Goal: Information Seeking & Learning: Find specific fact

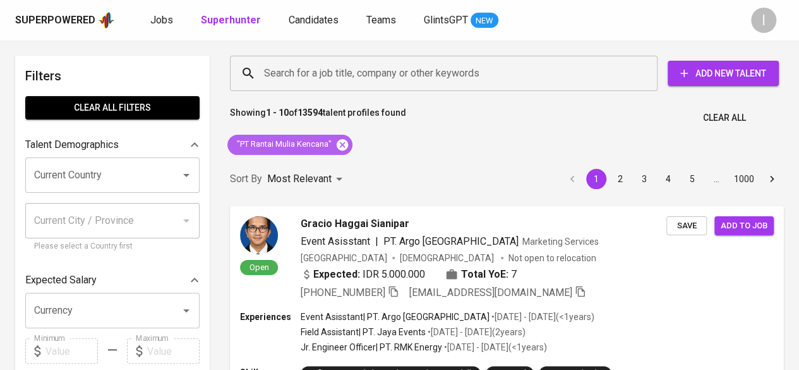
click at [342, 142] on icon at bounding box center [342, 145] width 14 height 14
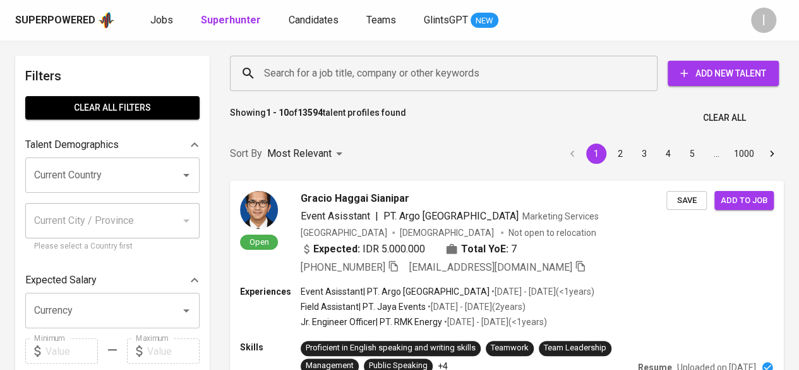
click at [323, 70] on input "Search for a job title, company or other keywords" at bounding box center [447, 73] width 372 height 24
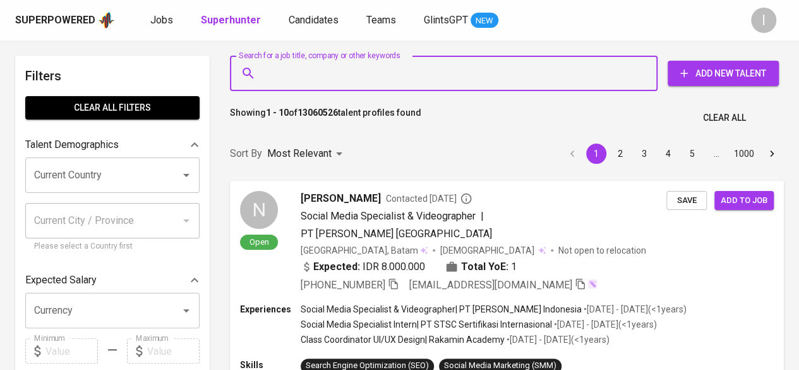
click at [320, 71] on input "Search for a job title, company or other keywords" at bounding box center [447, 73] width 372 height 24
paste input "[EMAIL_ADDRESS][DOMAIN_NAME]"
type input "[EMAIL_ADDRESS][DOMAIN_NAME]"
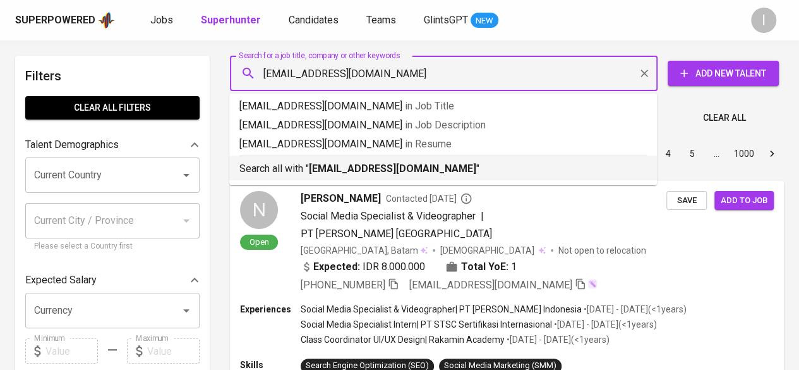
click at [380, 171] on b "[EMAIL_ADDRESS][DOMAIN_NAME]" at bounding box center [392, 168] width 167 height 12
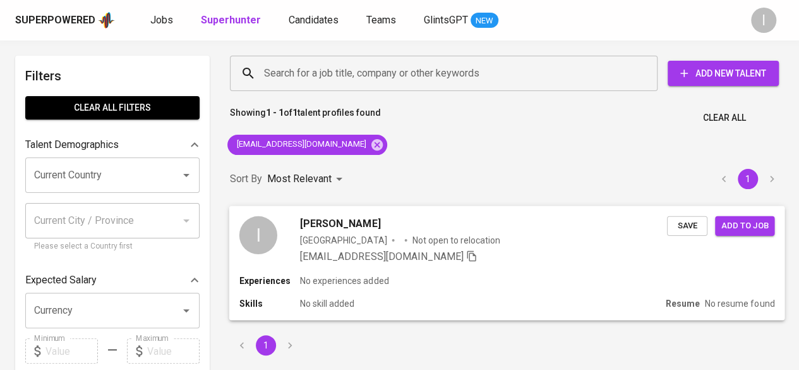
click at [493, 260] on div "[EMAIL_ADDRESS][DOMAIN_NAME]" at bounding box center [483, 255] width 367 height 15
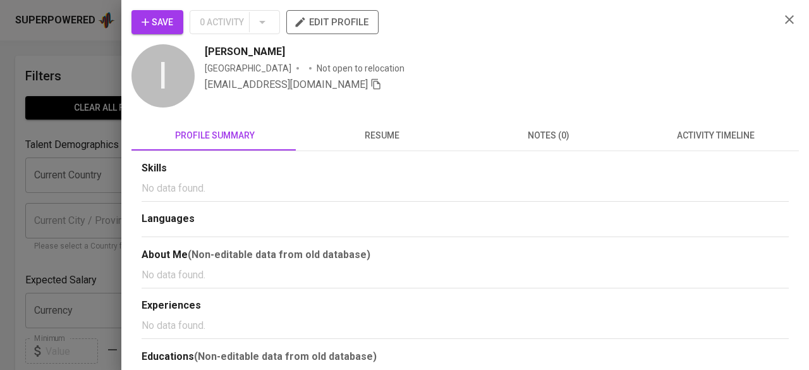
click at [392, 129] on span "resume" at bounding box center [382, 136] width 152 height 16
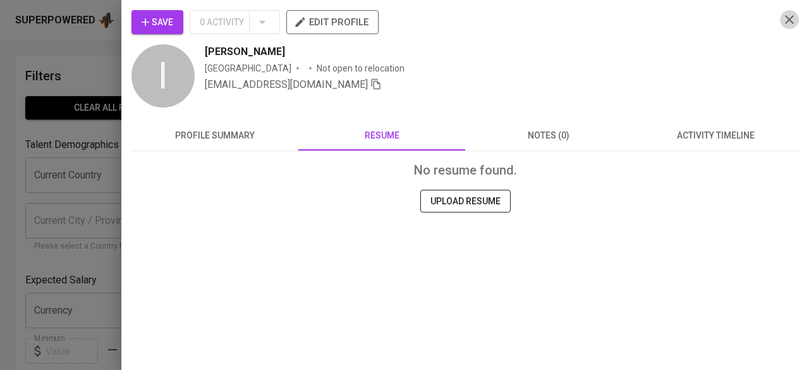
click at [787, 16] on icon "button" at bounding box center [788, 19] width 15 height 15
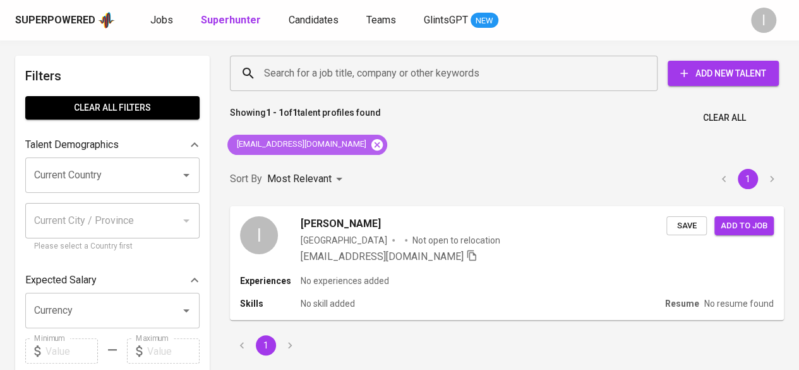
click at [370, 143] on icon at bounding box center [377, 145] width 14 height 14
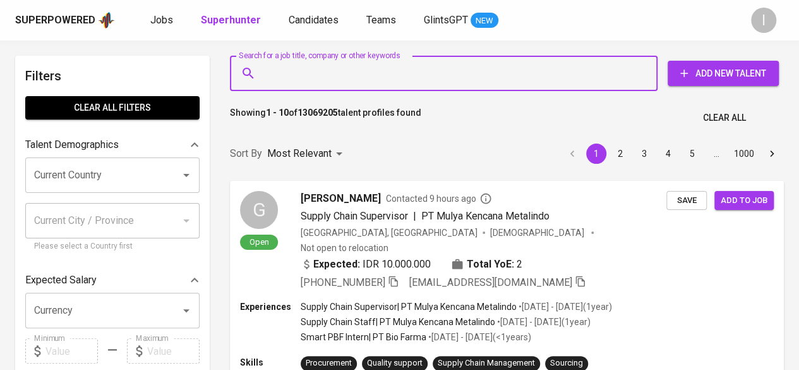
click at [330, 66] on input "Search for a job title, company or other keywords" at bounding box center [447, 73] width 372 height 24
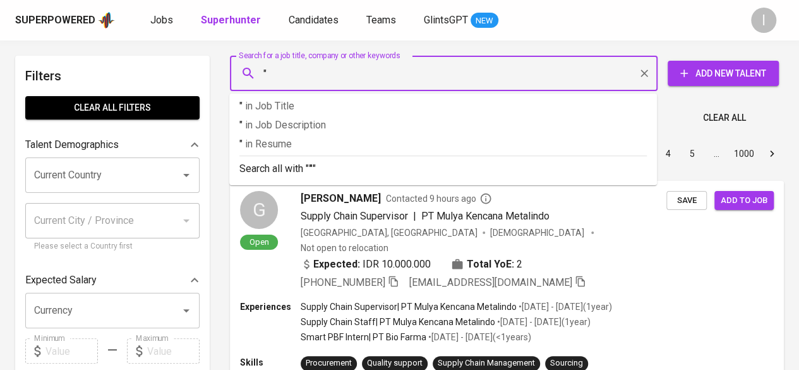
paste input "[PERSON_NAME]"
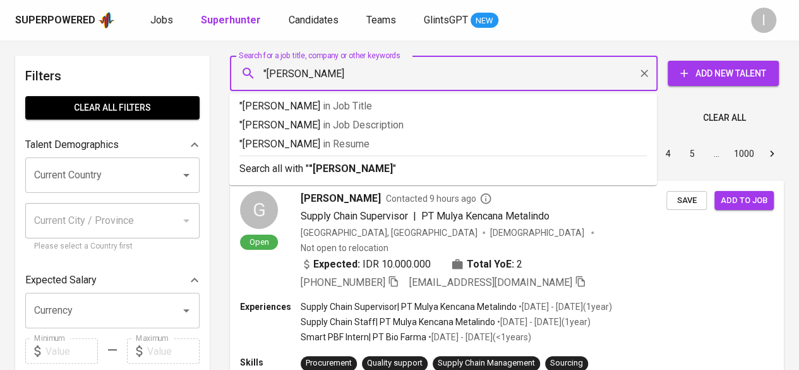
type input ""[PERSON_NAME] Prima""
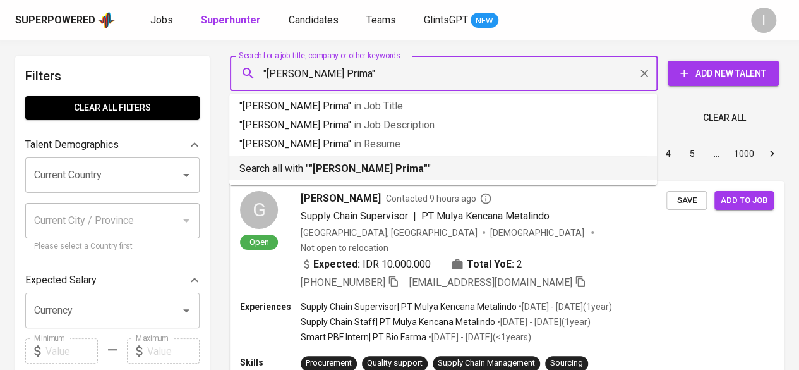
click at [343, 171] on b ""[PERSON_NAME] Prima"" at bounding box center [368, 168] width 119 height 12
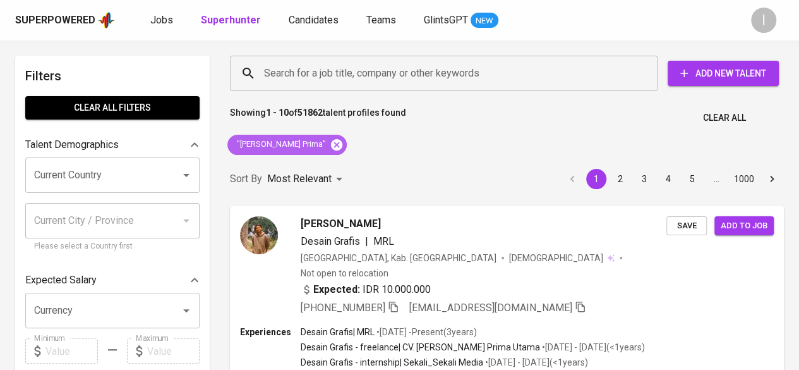
click at [330, 147] on icon at bounding box center [337, 145] width 14 height 14
click at [298, 71] on input "Search for a job title, company or other keywords" at bounding box center [447, 73] width 372 height 24
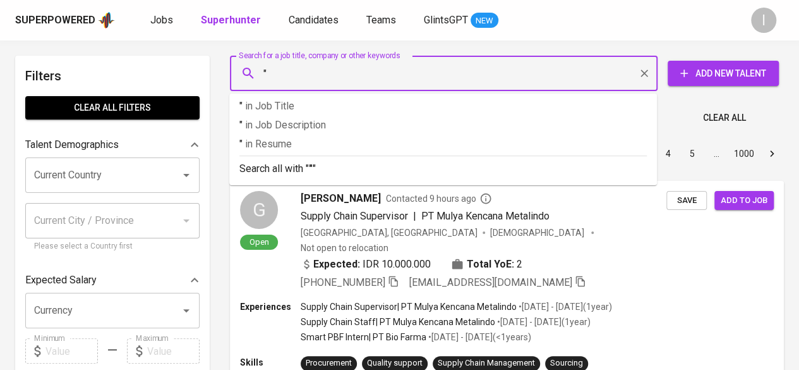
paste input "[US_STATE][EMAIL_ADDRESS][DOMAIN_NAME]"
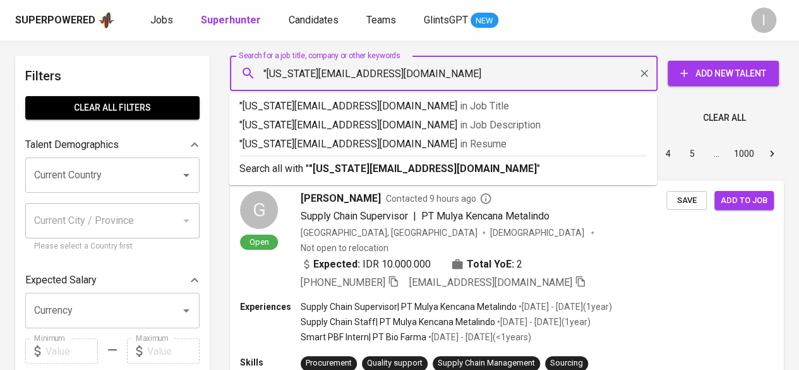
type input ""[US_STATE][EMAIL_ADDRESS][DOMAIN_NAME]""
click at [361, 160] on div "Search all with " "[US_STATE][EMAIL_ADDRESS][DOMAIN_NAME]" "" at bounding box center [442, 165] width 407 height 21
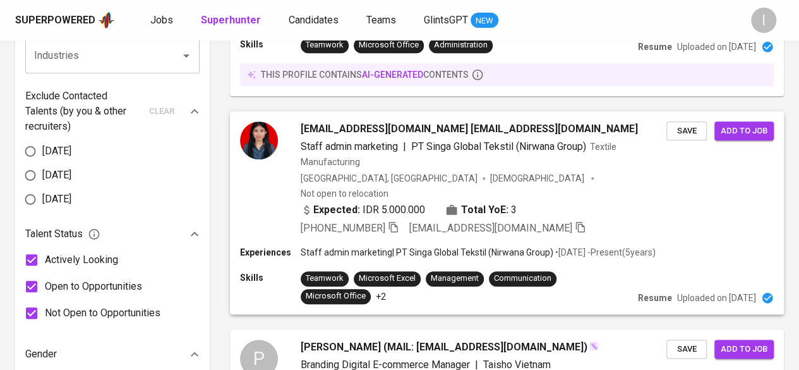
scroll to position [590, 0]
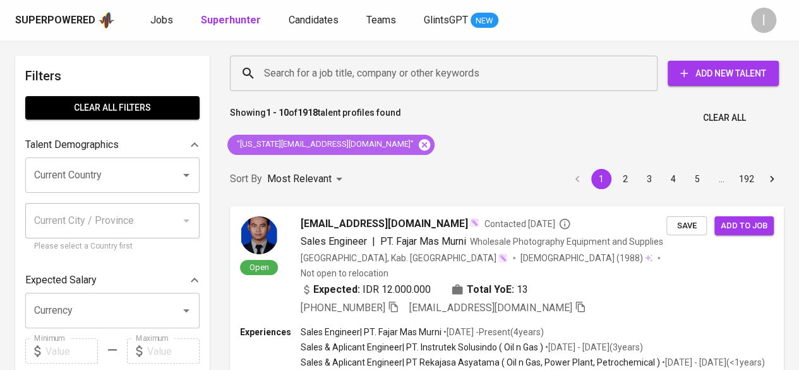
click at [419, 143] on icon at bounding box center [424, 143] width 11 height 11
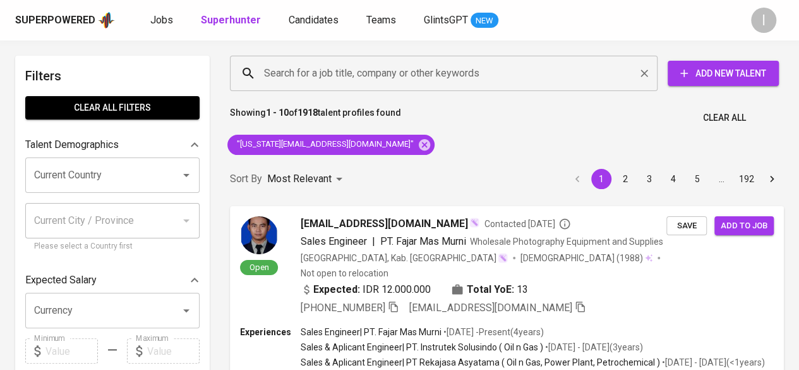
click at [313, 68] on input "Search for a job title, company or other keywords" at bounding box center [447, 73] width 372 height 24
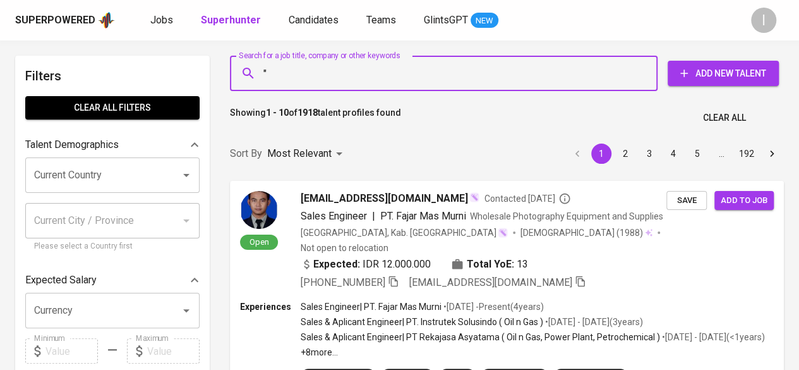
paste input "Ezrani Nevada"
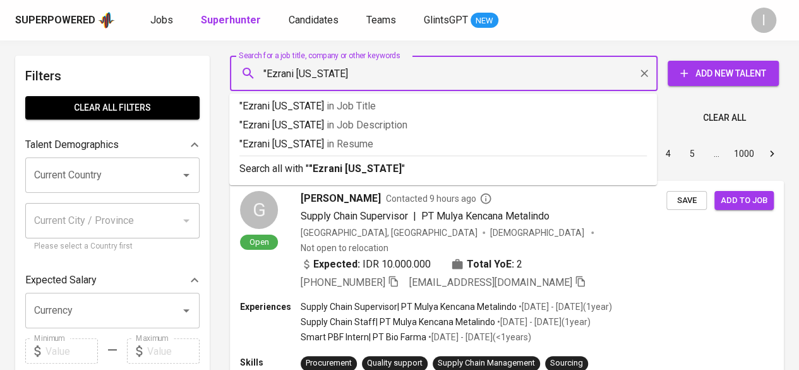
type input ""Ezrani Nevada""
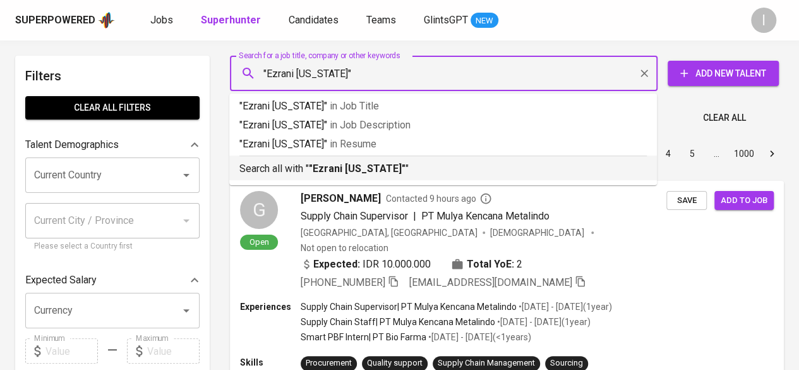
click at [354, 174] on b ""Ezrani Nevada"" at bounding box center [357, 168] width 97 height 12
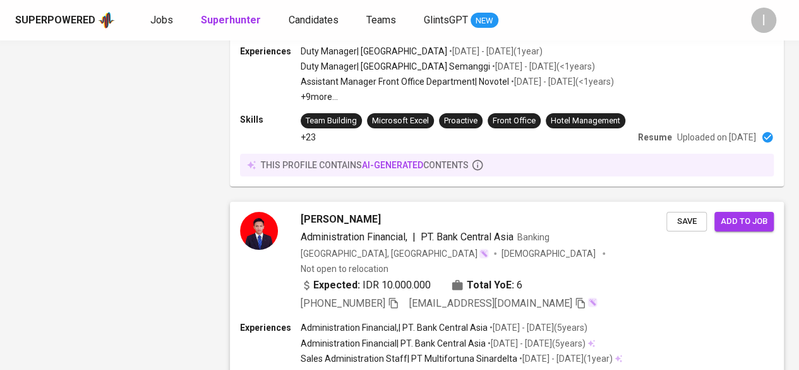
scroll to position [2434, 0]
